Goal: Information Seeking & Learning: Learn about a topic

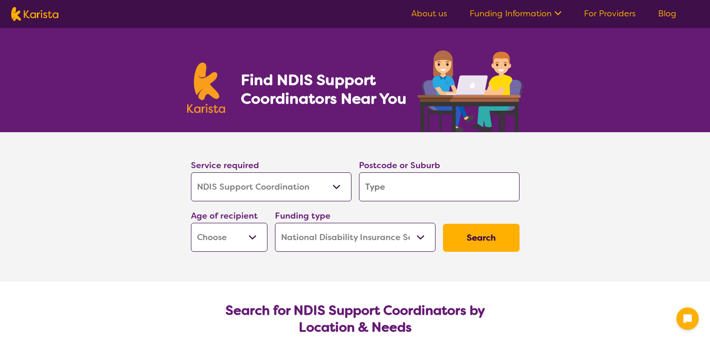
select select "NDIS Support Coordination"
select select "NDIS"
select select "NDIS Support Coordination"
select select "NDIS"
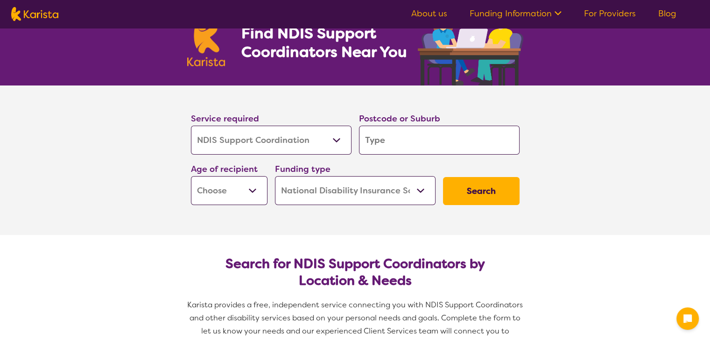
click at [324, 139] on select "Allied Health Assistant Assessment ([MEDICAL_DATA] or [MEDICAL_DATA]) Behaviour…" at bounding box center [271, 140] width 161 height 29
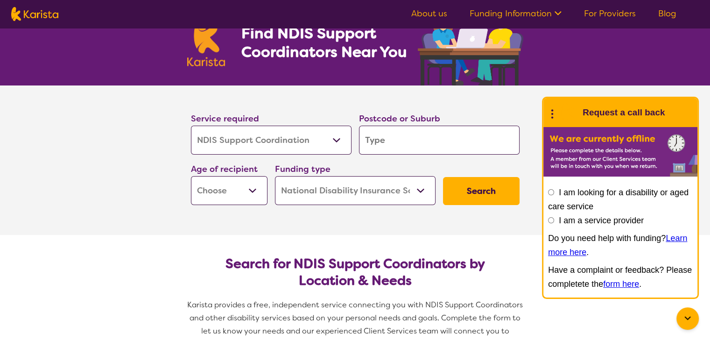
click at [324, 139] on select "Allied Health Assistant Assessment ([MEDICAL_DATA] or [MEDICAL_DATA]) Behaviour…" at bounding box center [271, 140] width 161 height 29
click at [422, 143] on input "search" at bounding box center [439, 140] width 161 height 29
type input "4"
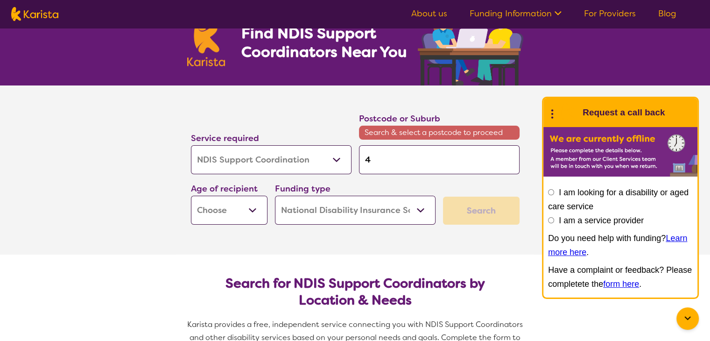
type input "43"
type input "430"
type input "4305"
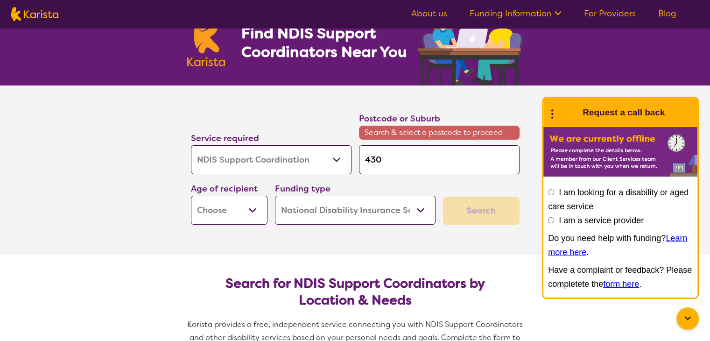
type input "4305"
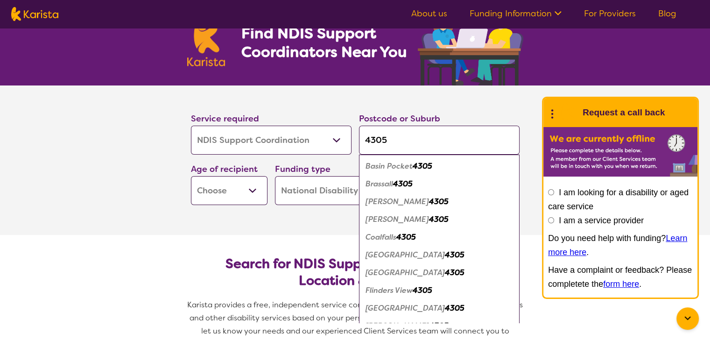
type input "4305"
click at [445, 307] on em "4305" at bounding box center [455, 308] width 20 height 10
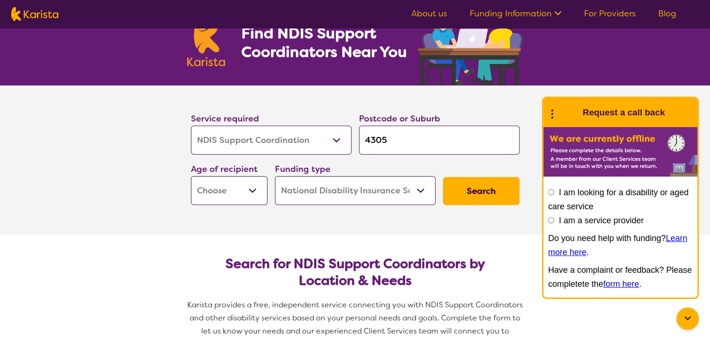
click at [429, 134] on input "4305" at bounding box center [439, 140] width 161 height 29
click at [241, 185] on select "Early Childhood - 0 to 9 Child - 10 to 11 Adolescent - 12 to 17 Adult - 18 to 6…" at bounding box center [229, 190] width 77 height 29
select select "AD"
click at [191, 176] on select "Early Childhood - 0 to 9 Child - 10 to 11 Adolescent - 12 to 17 Adult - 18 to 6…" at bounding box center [229, 190] width 77 height 29
select select "AD"
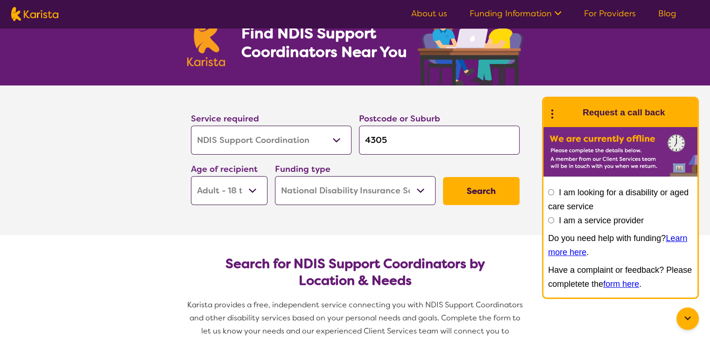
click at [307, 237] on section "Search for NDIS Support Coordinators by Location & Needs Karista provides a fre…" at bounding box center [355, 300] width 359 height 130
click at [373, 189] on select "Home Care Package (HCP) National Disability Insurance Scheme (NDIS) I don't know" at bounding box center [355, 190] width 161 height 29
click at [499, 201] on button "Search" at bounding box center [481, 191] width 77 height 28
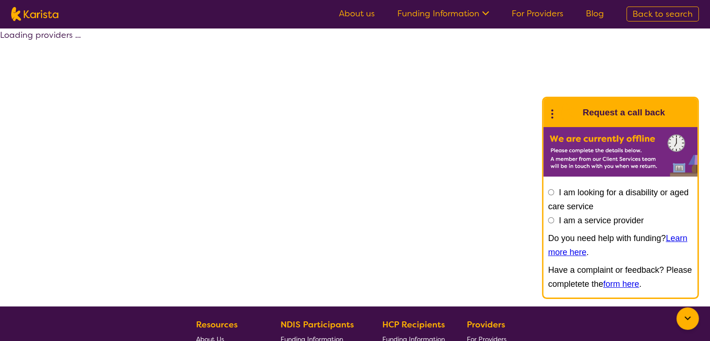
select select "by_score"
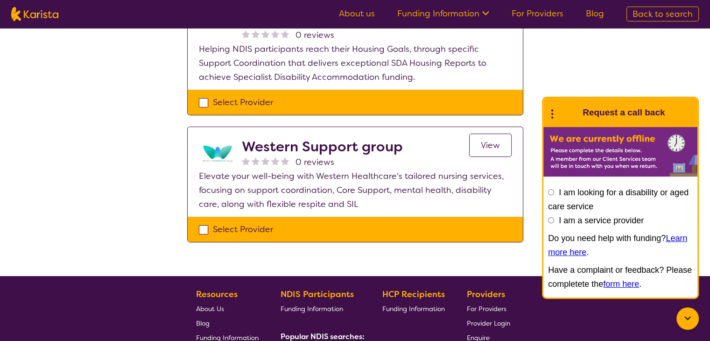
scroll to position [93, 0]
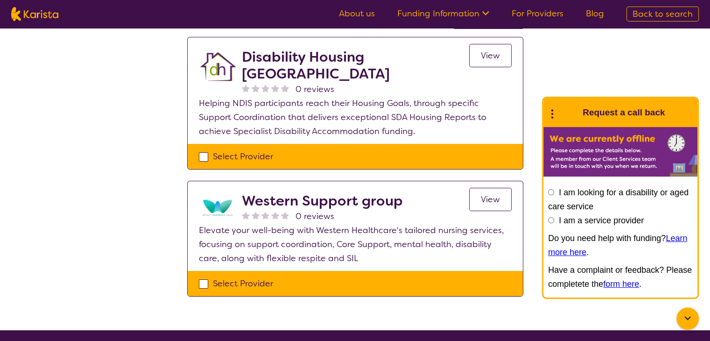
select select "NDIS Support Coordination"
select select "AD"
select select "NDIS"
select select "NDIS Support Coordination"
select select "AD"
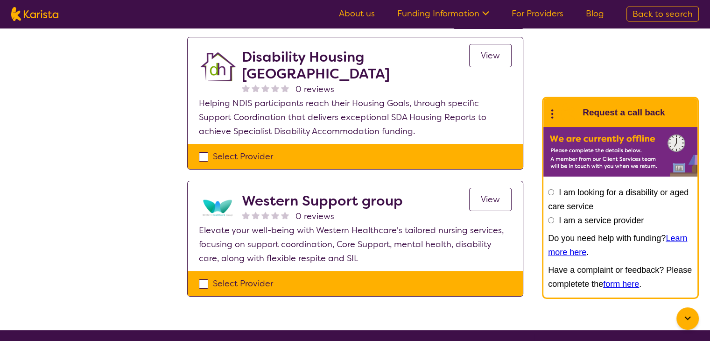
select select "NDIS"
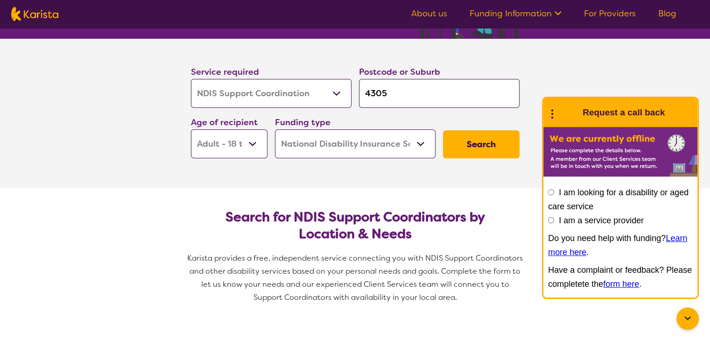
scroll to position [47, 0]
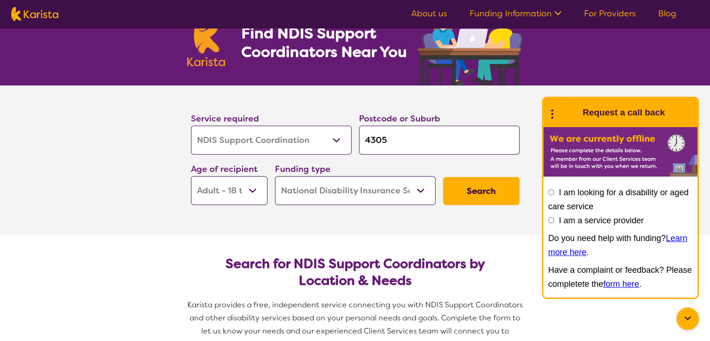
click at [231, 178] on select "Early Childhood - 0 to 9 Child - 10 to 11 Adolescent - 12 to 17 Adult - 18 to 6…" at bounding box center [229, 190] width 77 height 29
select select "AS"
click at [191, 176] on select "Early Childhood - 0 to 9 Child - 10 to 11 Adolescent - 12 to 17 Adult - 18 to 6…" at bounding box center [229, 190] width 77 height 29
select select "AS"
click at [514, 197] on button "Search" at bounding box center [481, 191] width 77 height 28
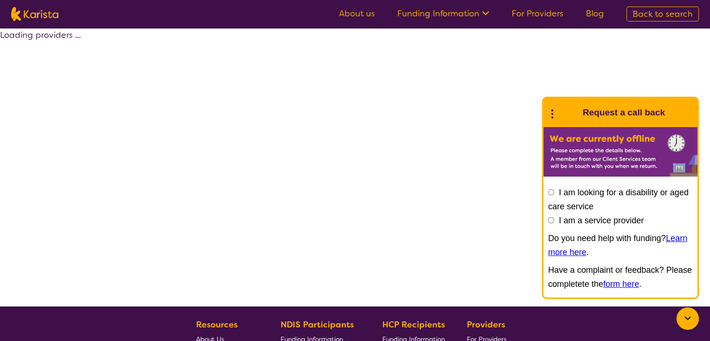
select select "by_score"
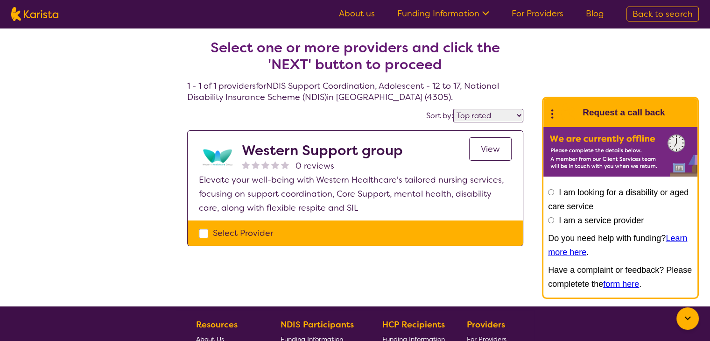
scroll to position [47, 0]
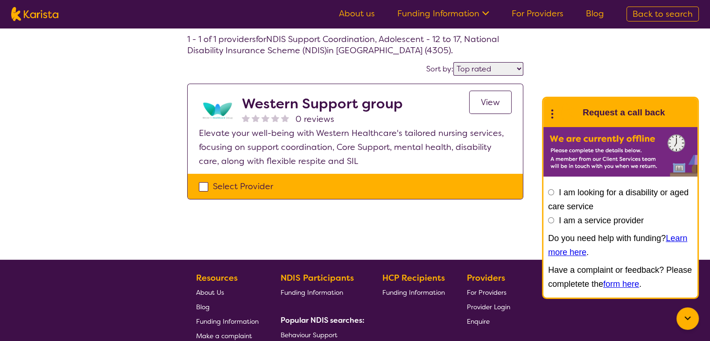
select select "NDIS Support Coordination"
select select "AS"
select select "NDIS"
select select "NDIS Support Coordination"
select select "AS"
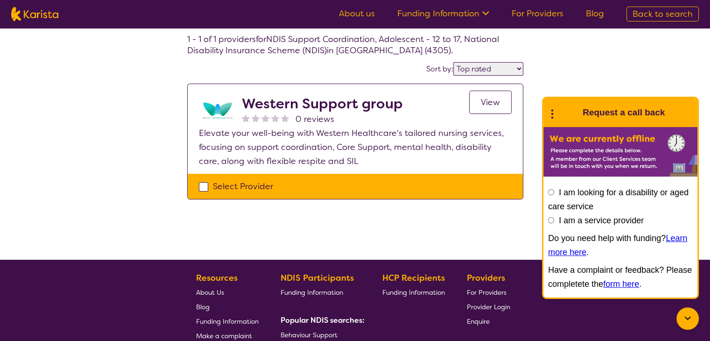
select select "NDIS"
